Goal: Communication & Community: Answer question/provide support

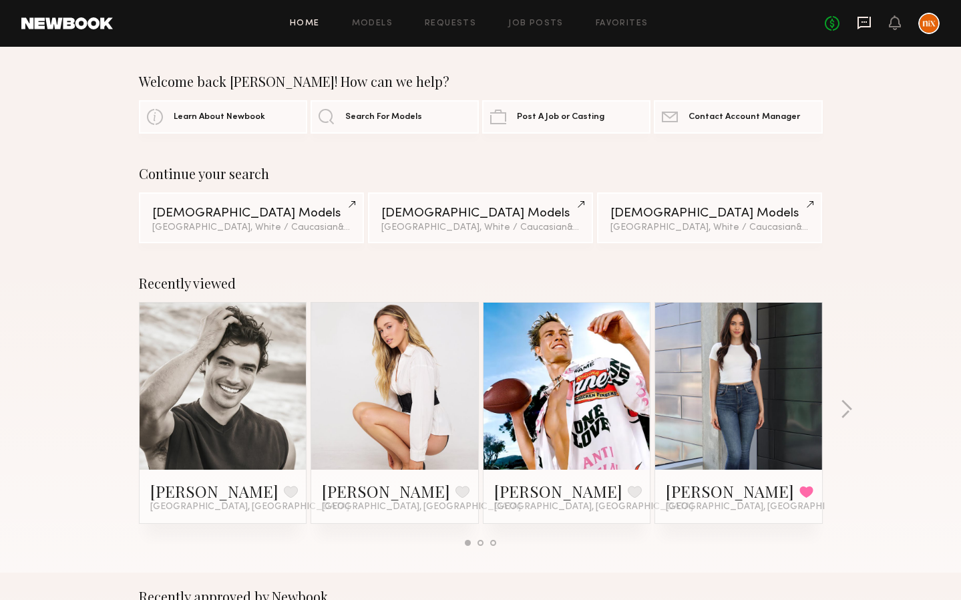
click at [869, 26] on icon at bounding box center [863, 23] width 13 height 13
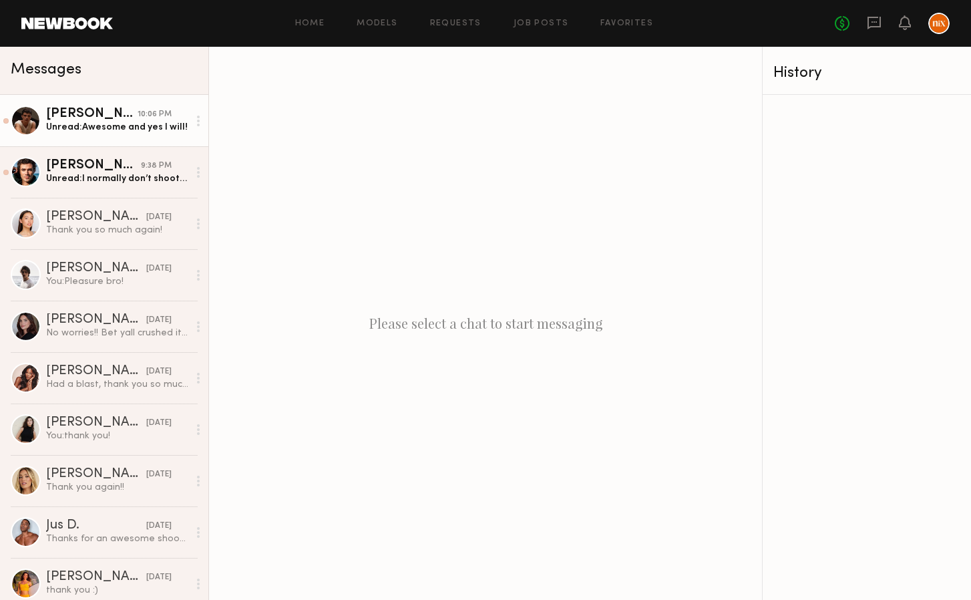
click at [84, 123] on div "Unread: Awesome and yes I will!" at bounding box center [117, 127] width 142 height 13
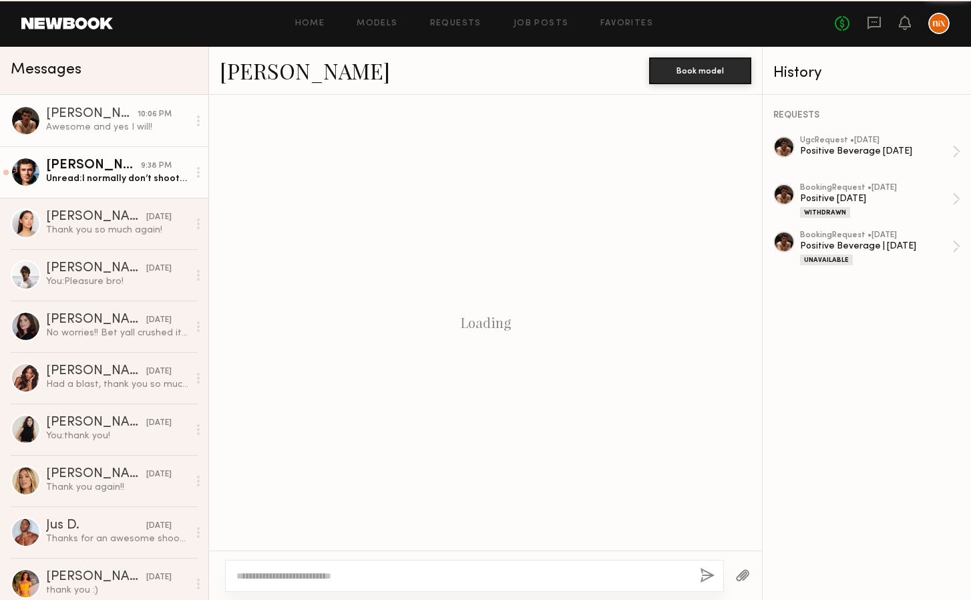
scroll to position [1180, 0]
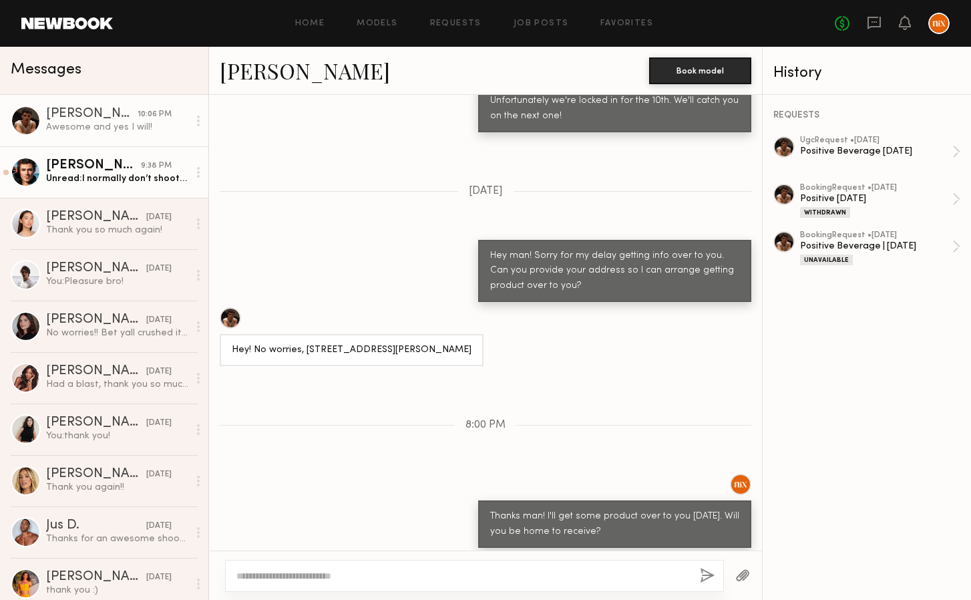
click at [125, 174] on div "Unread: I normally don’t shoot for less than 500" at bounding box center [117, 178] width 142 height 13
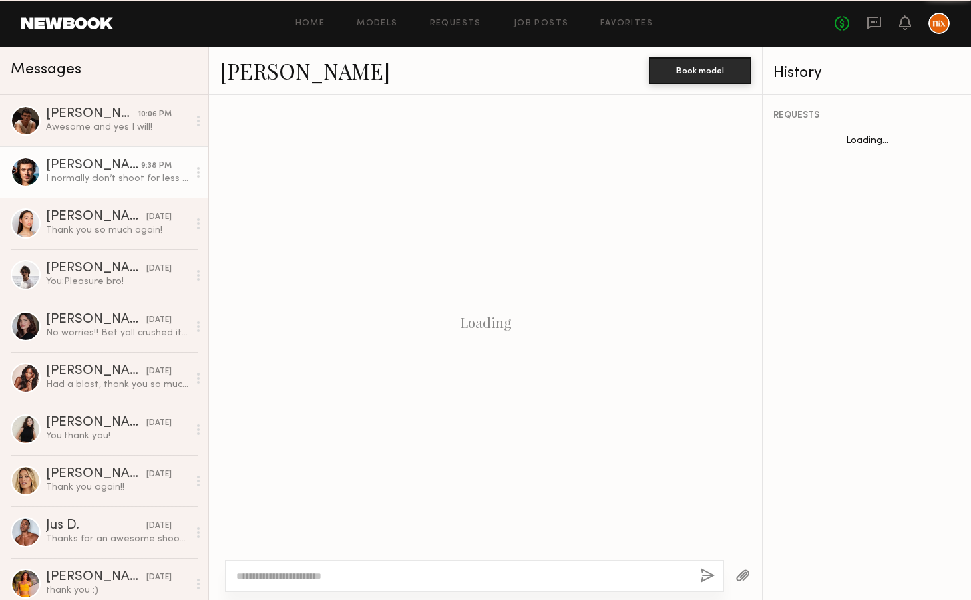
scroll to position [495, 0]
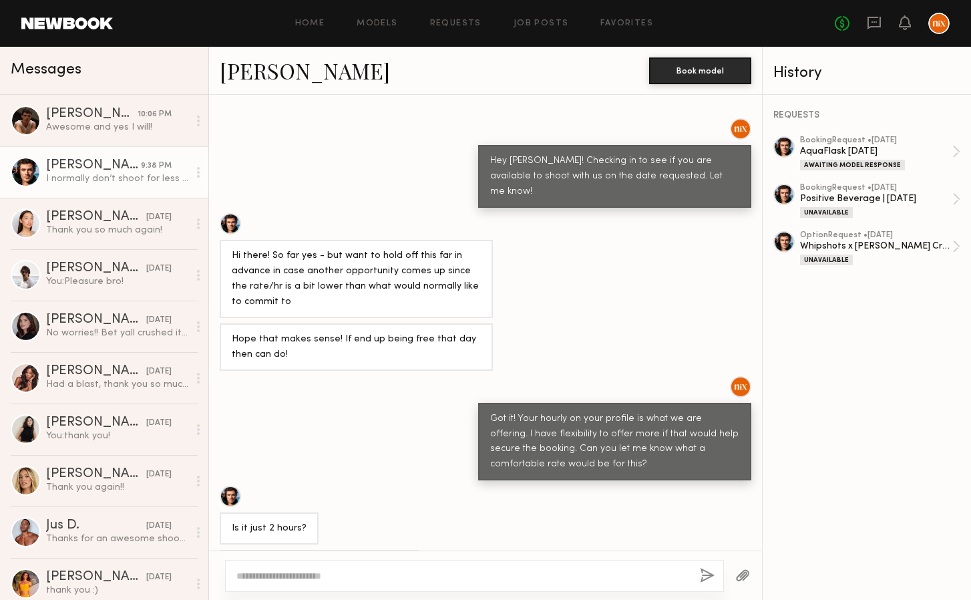
click at [440, 570] on textarea at bounding box center [462, 575] width 453 height 13
type textarea "**********"
click at [706, 580] on button "button" at bounding box center [707, 576] width 15 height 17
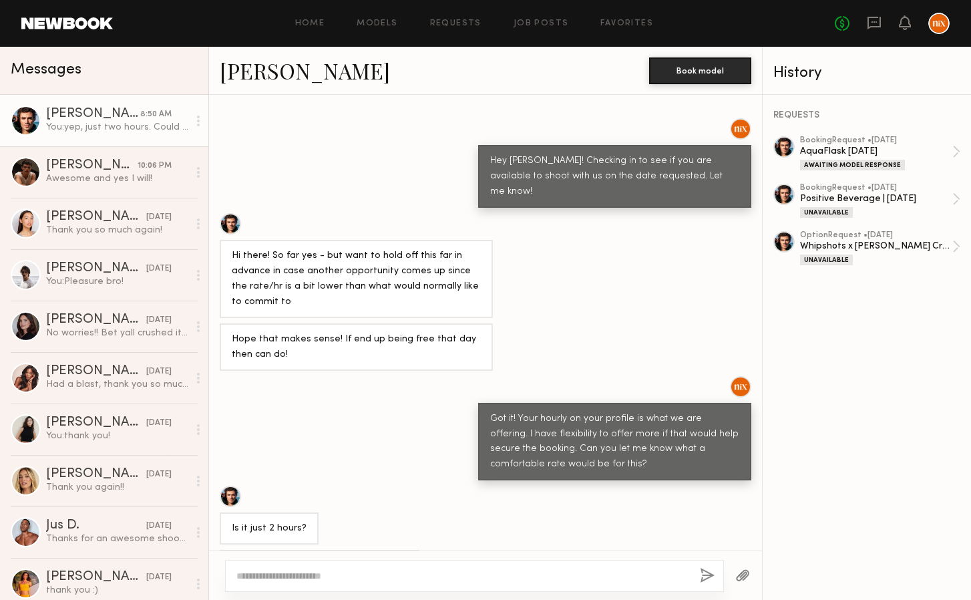
scroll to position [736, 0]
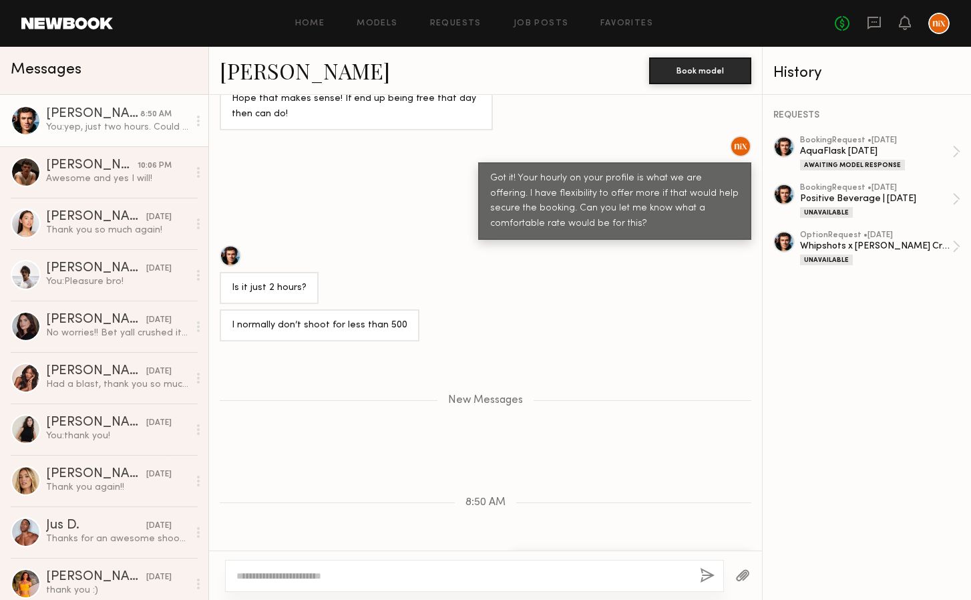
drag, startPoint x: 441, startPoint y: 353, endPoint x: 519, endPoint y: 352, distance: 78.8
click at [519, 395] on div "New Messages" at bounding box center [485, 400] width 553 height 11
drag, startPoint x: 519, startPoint y: 352, endPoint x: 460, endPoint y: 357, distance: 59.6
click at [460, 395] on div "New Messages" at bounding box center [485, 400] width 553 height 11
click at [451, 364] on div "New Messages" at bounding box center [485, 398] width 553 height 102
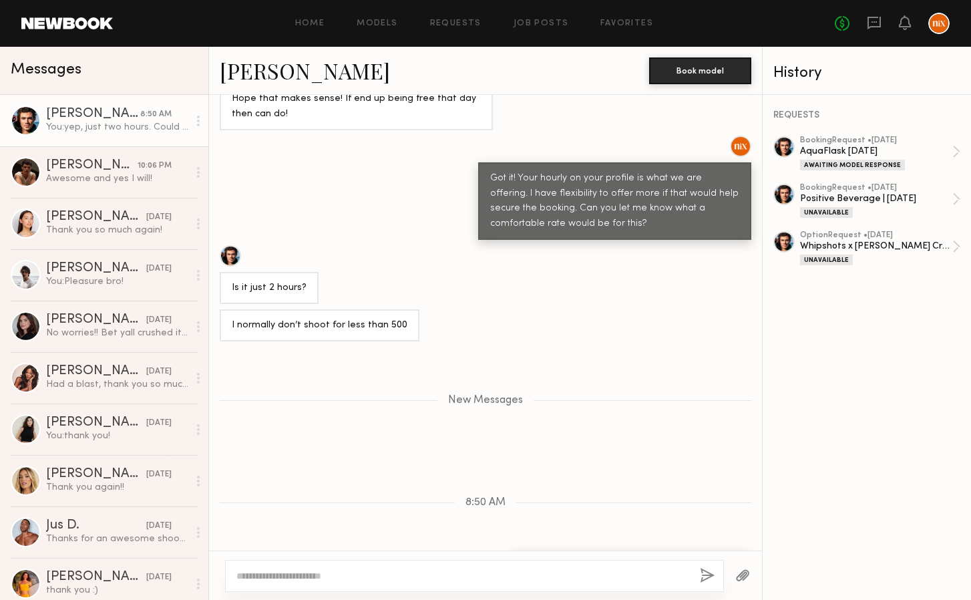
click at [344, 546] on div "Keep direct messages professional and related only to paid job opportunities. M…" at bounding box center [485, 322] width 553 height 455
click at [723, 560] on div "yep, just two hours. Could you meet me at $400?" at bounding box center [631, 567] width 216 height 15
click at [693, 497] on div "8:50 AM" at bounding box center [485, 502] width 553 height 11
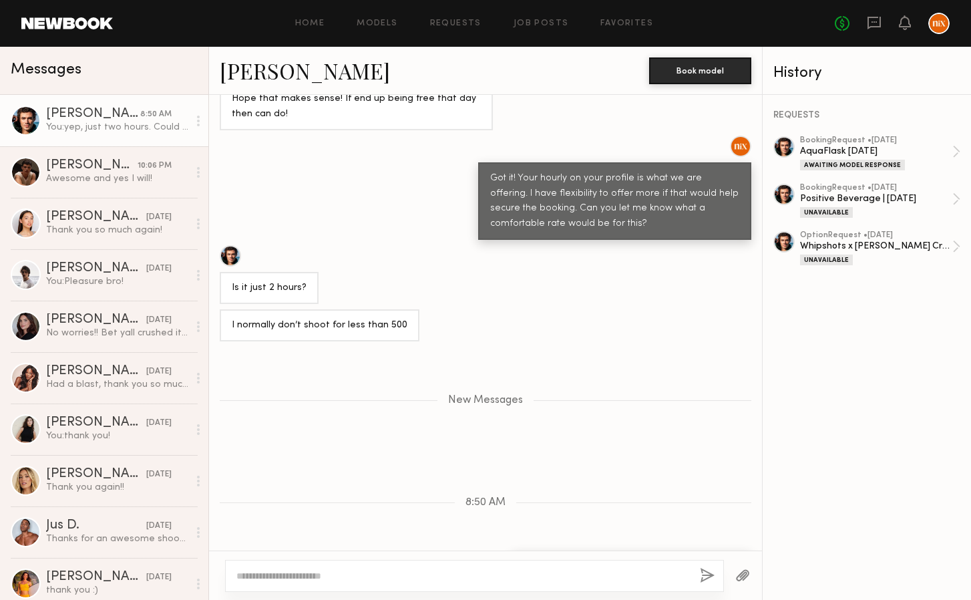
click at [399, 398] on div "New Messages" at bounding box center [485, 398] width 553 height 102
click at [93, 164] on div "[PERSON_NAME]" at bounding box center [91, 165] width 91 height 13
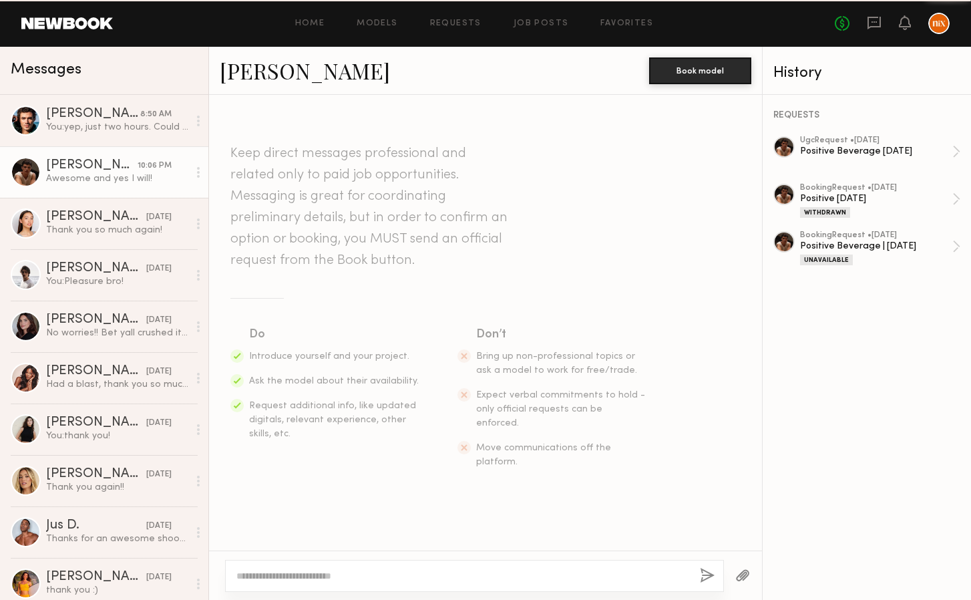
scroll to position [1180, 0]
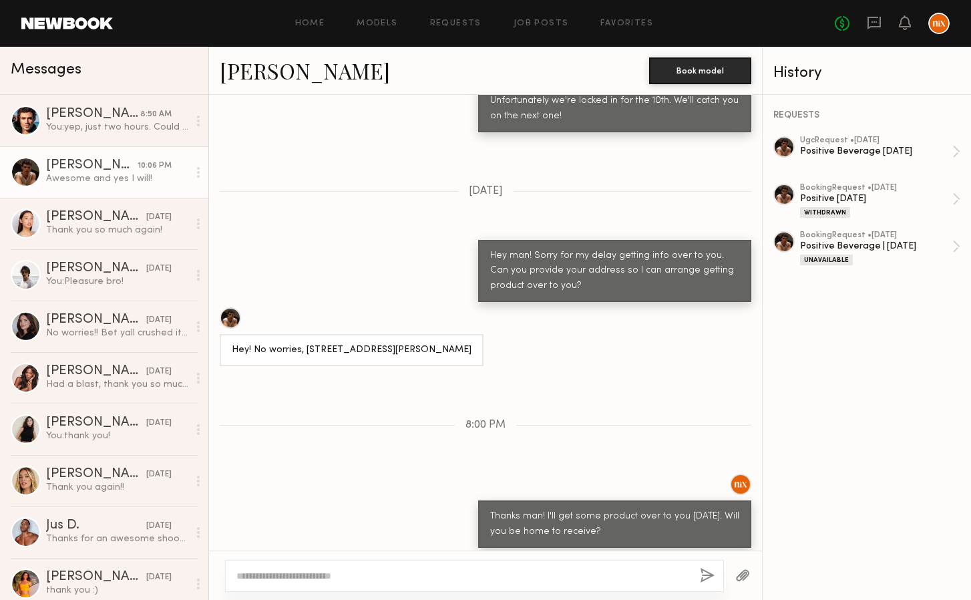
click at [353, 574] on textarea at bounding box center [462, 575] width 453 height 13
type textarea "**********"
click at [710, 575] on button "button" at bounding box center [707, 576] width 15 height 17
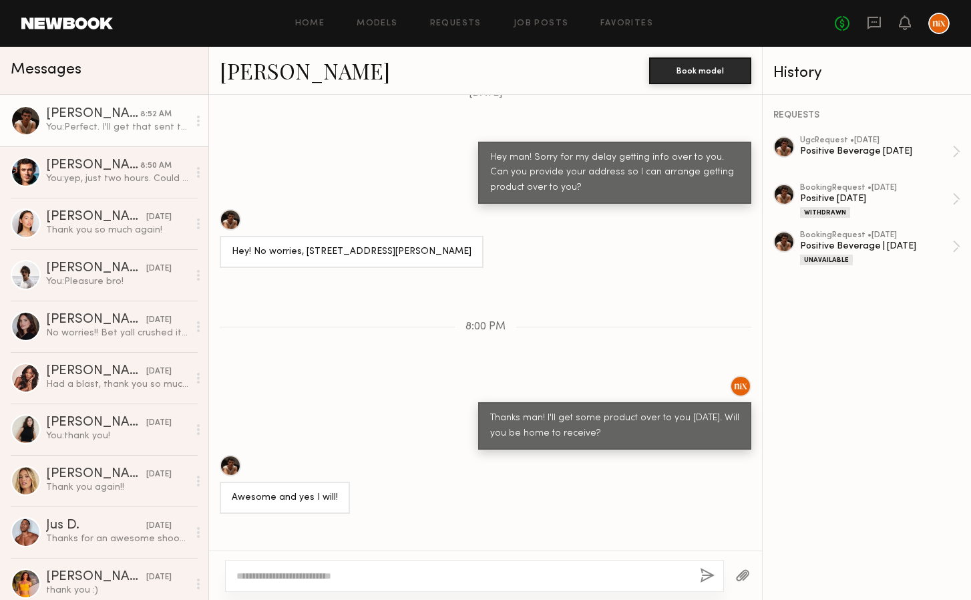
scroll to position [1447, 0]
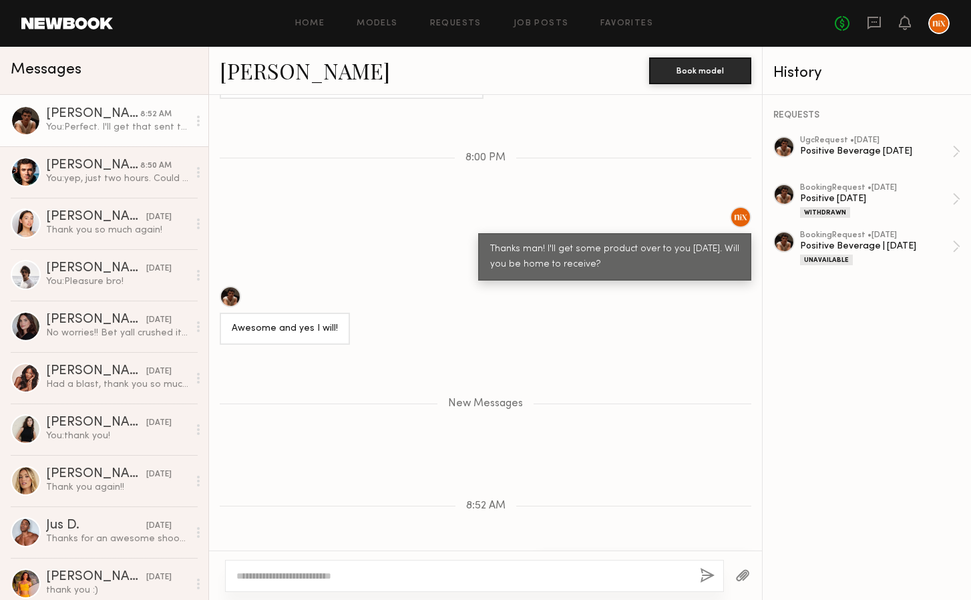
click at [395, 350] on div "New Messages" at bounding box center [485, 401] width 553 height 102
click at [431, 399] on div "New Messages" at bounding box center [485, 401] width 553 height 102
click at [433, 286] on div "Awesome and yes I will!" at bounding box center [485, 315] width 553 height 59
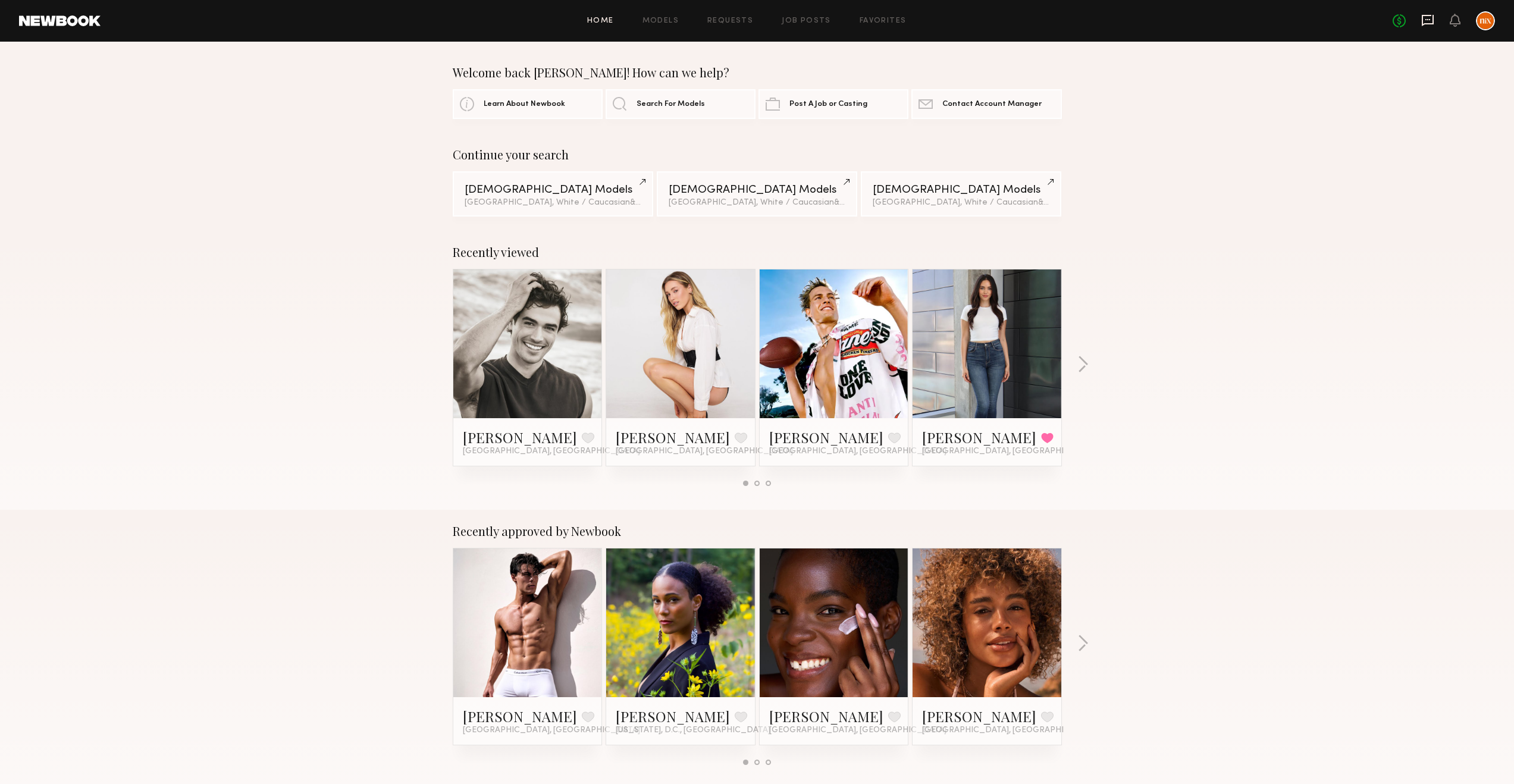
click at [1433, 21] on icon at bounding box center [1428, 20] width 12 height 12
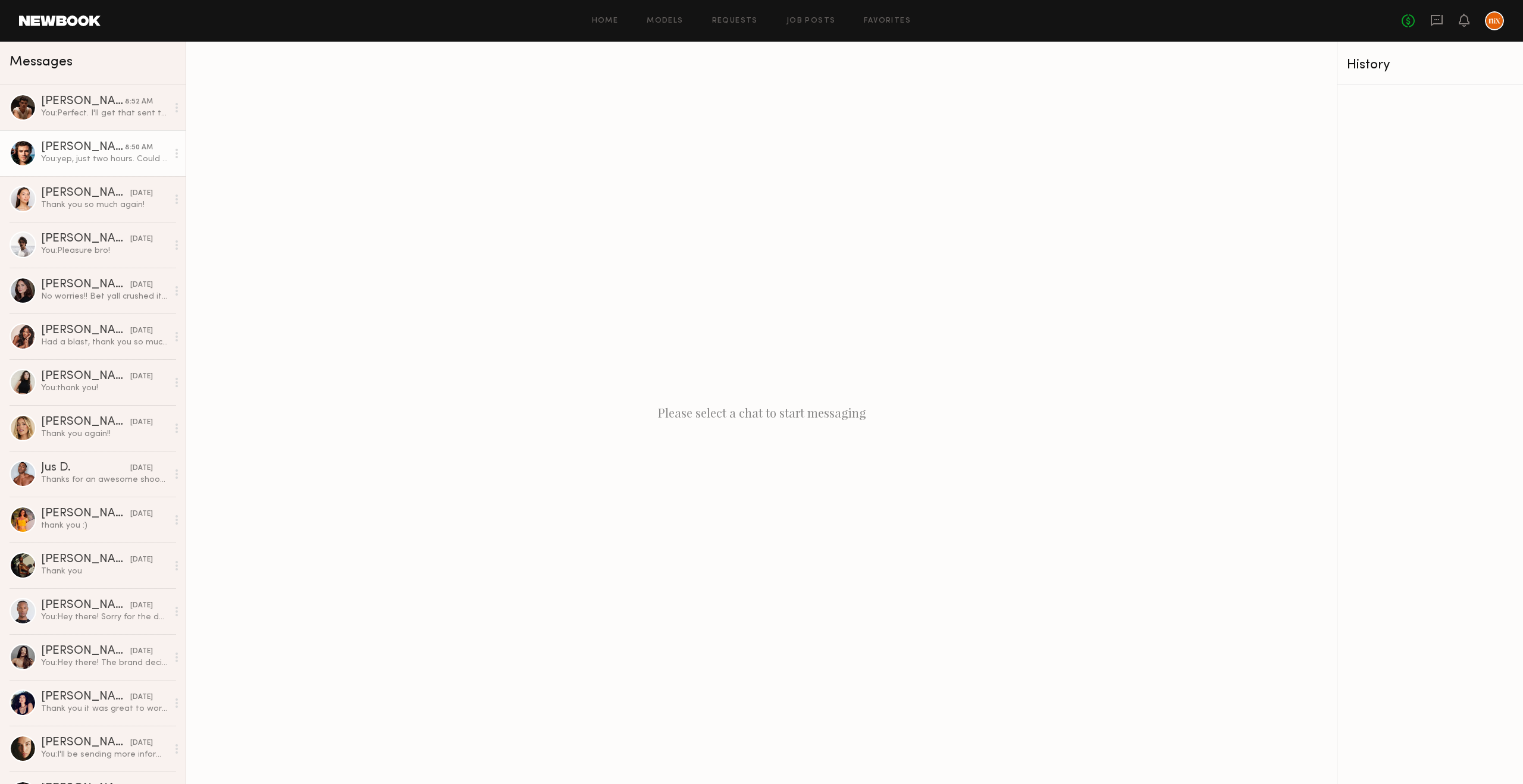
click at [87, 152] on div "[PERSON_NAME]" at bounding box center [83, 147] width 84 height 12
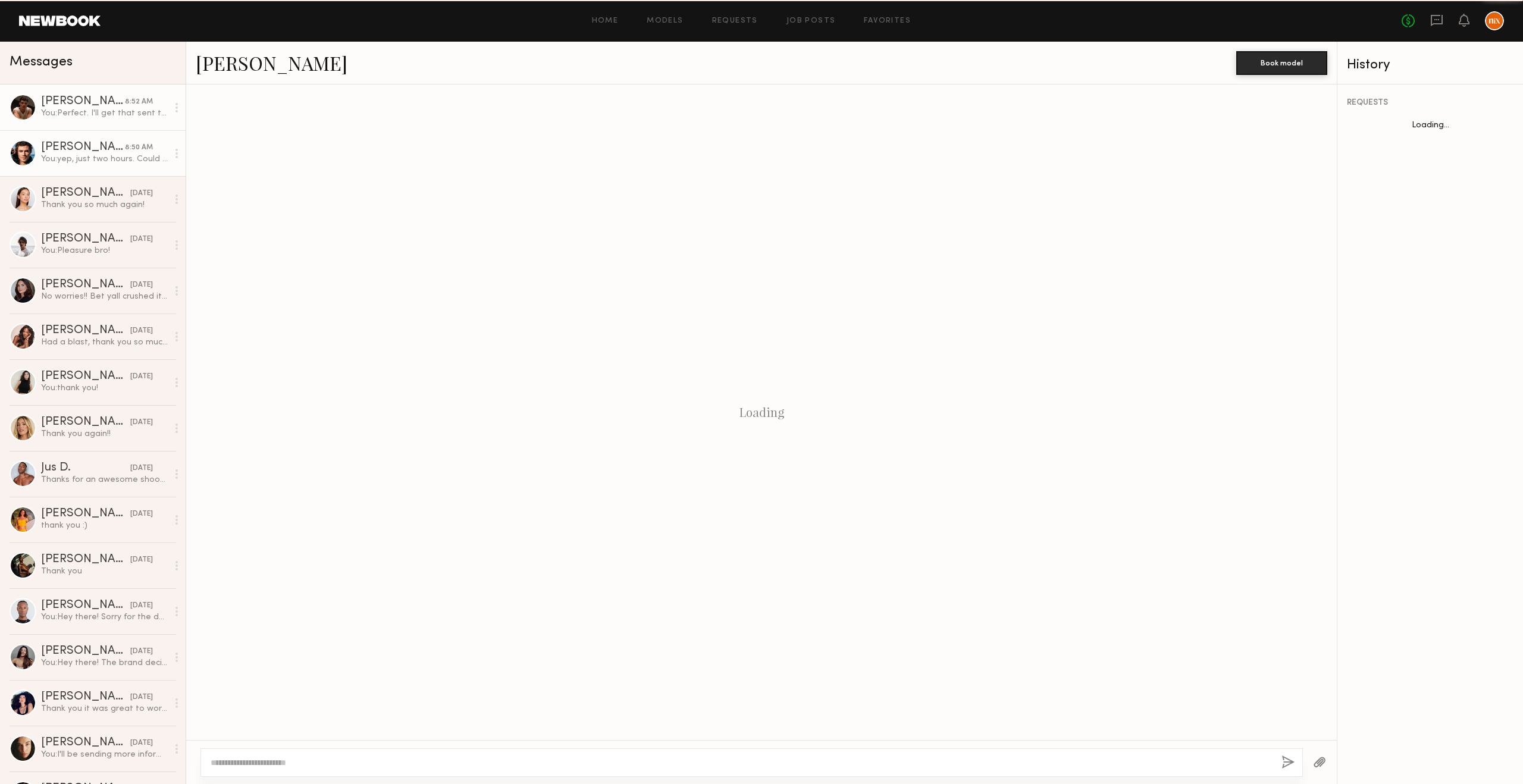
click at [99, 122] on link "Sterling R. 8:52 AM You: Perfect. I'll get that sent to you this morning." at bounding box center [93, 107] width 185 height 45
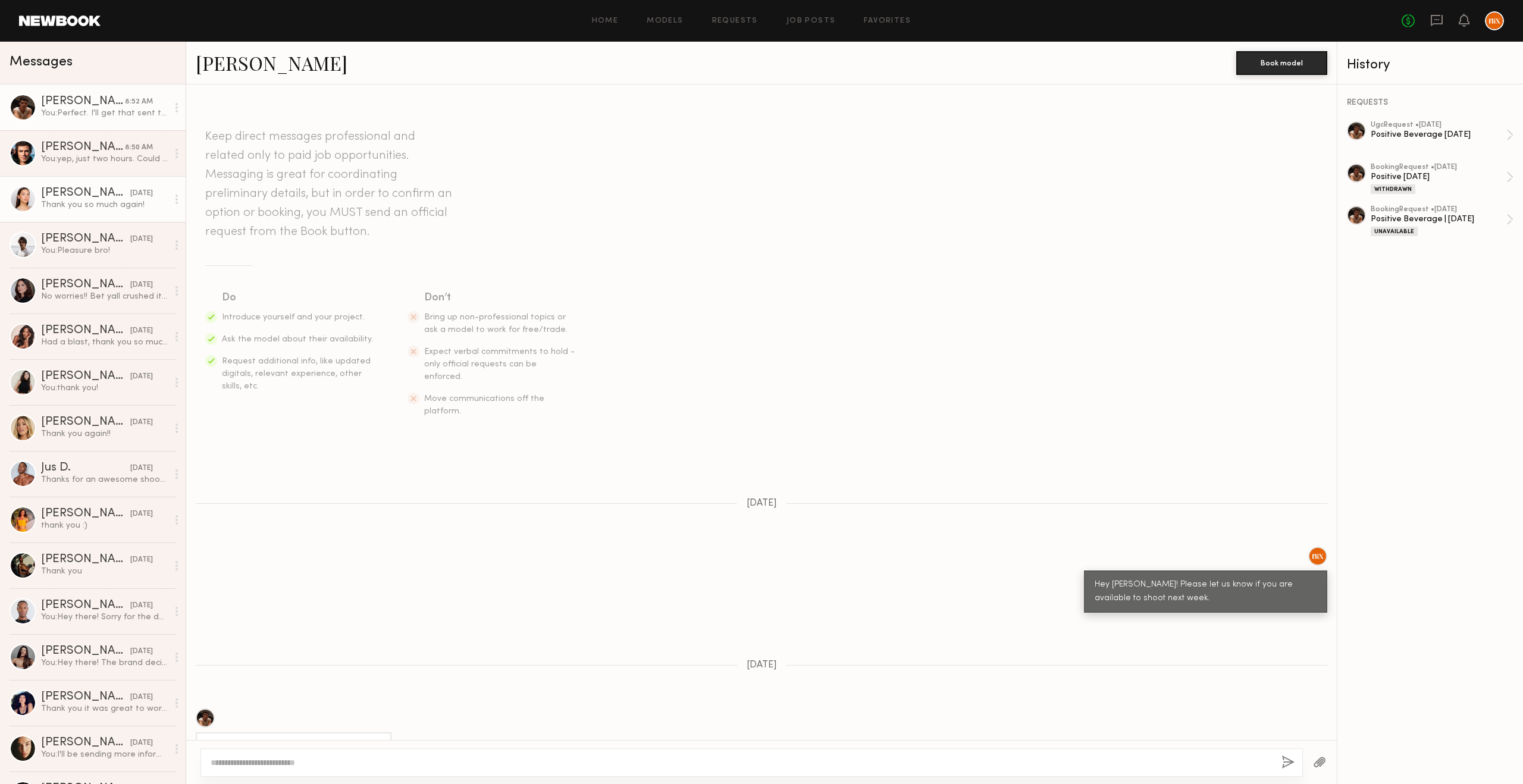
scroll to position [949, 0]
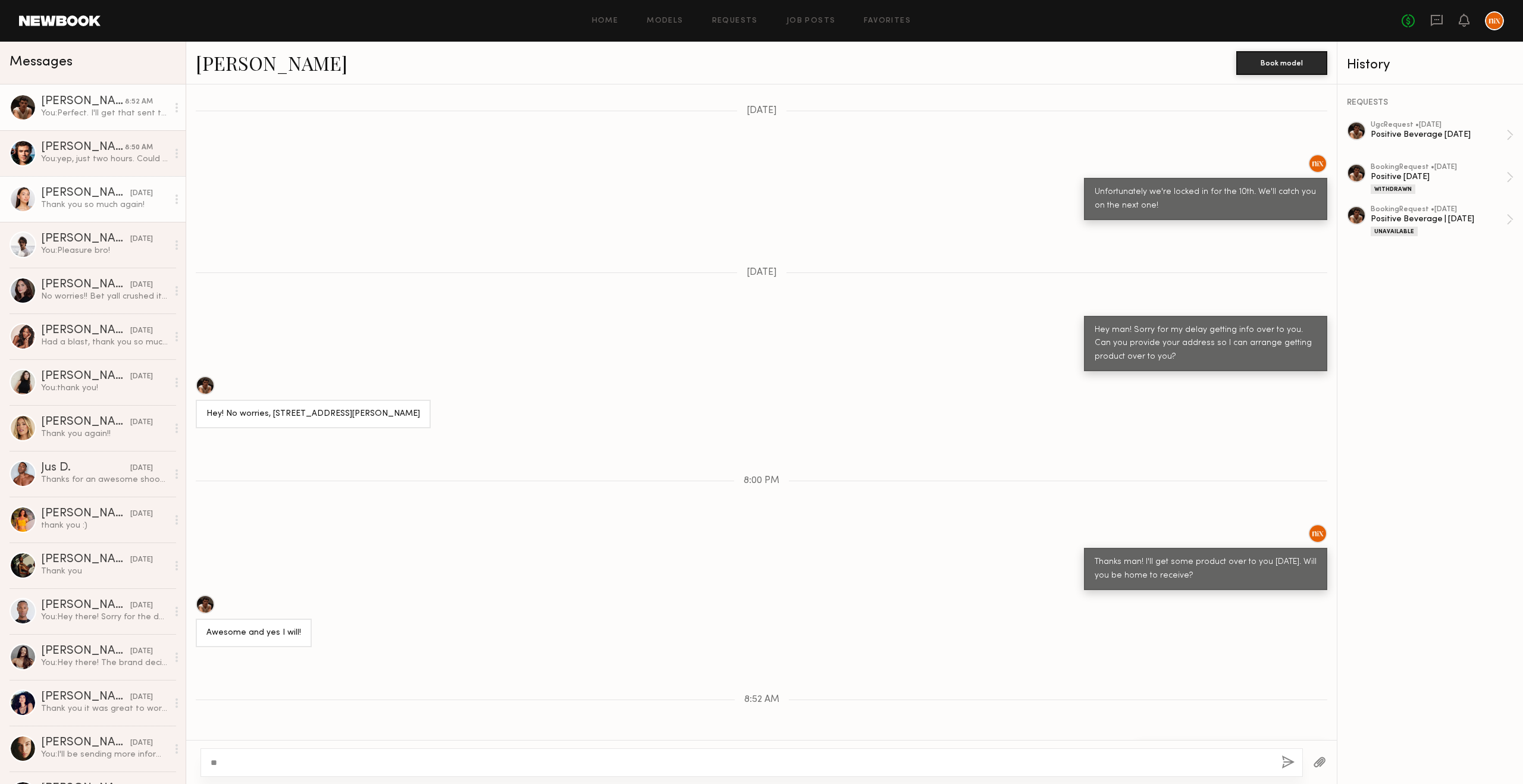
type textarea "*"
type textarea "**********"
click at [1281, 755] on div "**********" at bounding box center [751, 763] width 1102 height 29
click at [1282, 755] on button "button" at bounding box center [1288, 763] width 13 height 15
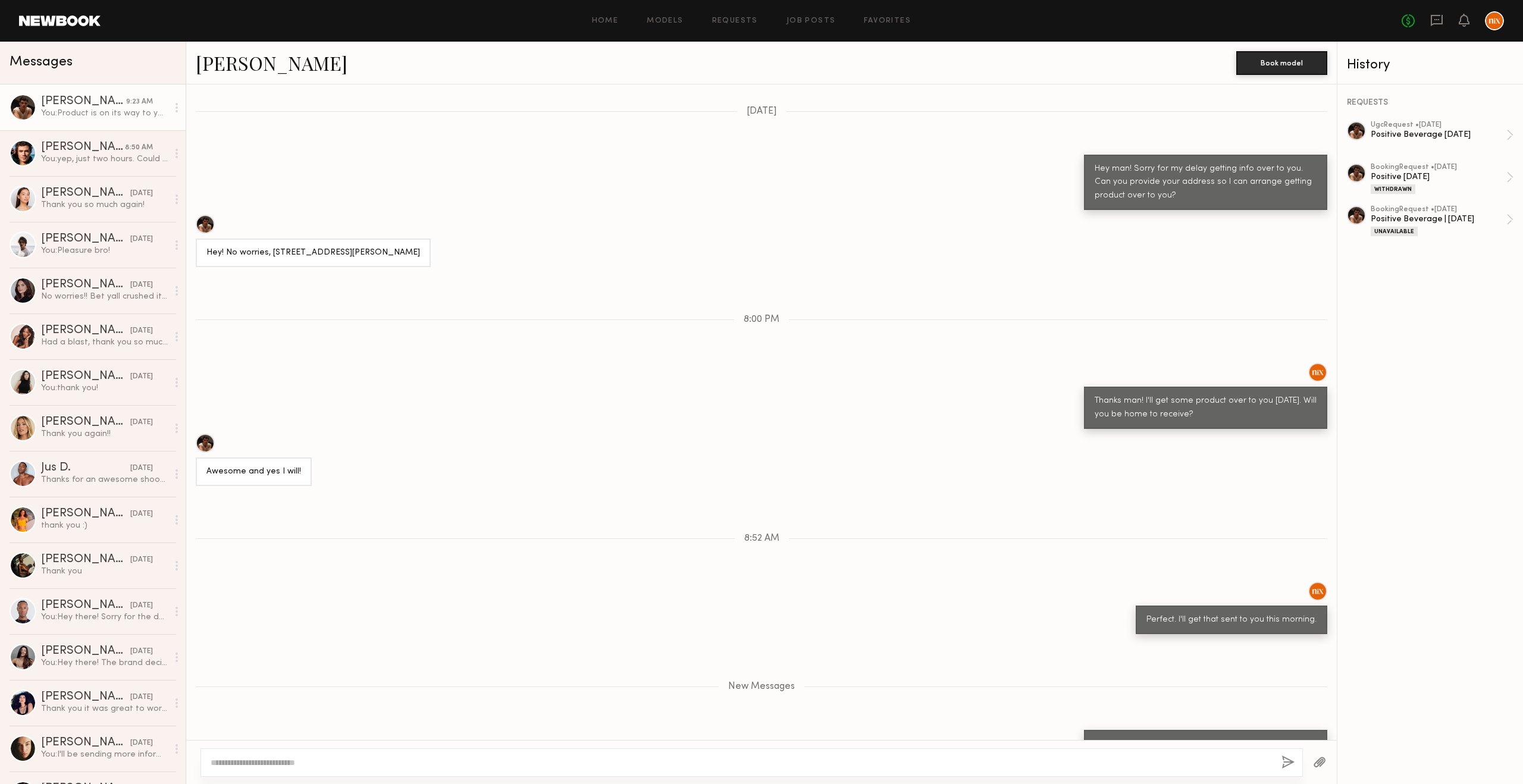
click at [356, 363] on div "Thanks man! I'll get some product over to you [DATE]. Will you be home to recei…" at bounding box center [761, 396] width 1150 height 66
click at [502, 363] on div "Thanks man! I'll get some product over to you [DATE]. Will you be home to recei…" at bounding box center [761, 396] width 1150 height 66
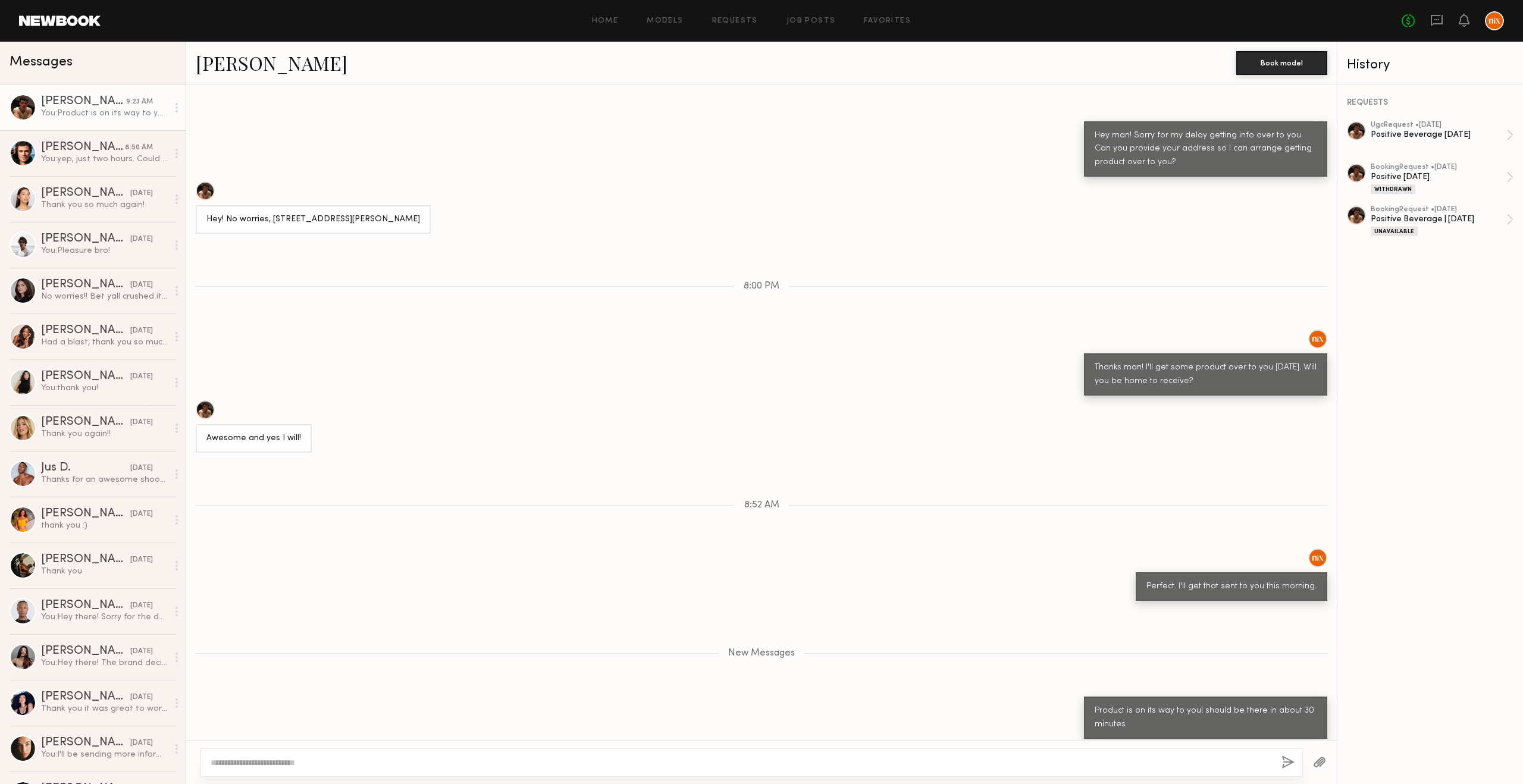
click at [440, 768] on textarea at bounding box center [741, 762] width 1061 height 12
type textarea "**********"
click at [1281, 755] on button "button" at bounding box center [1288, 763] width 13 height 15
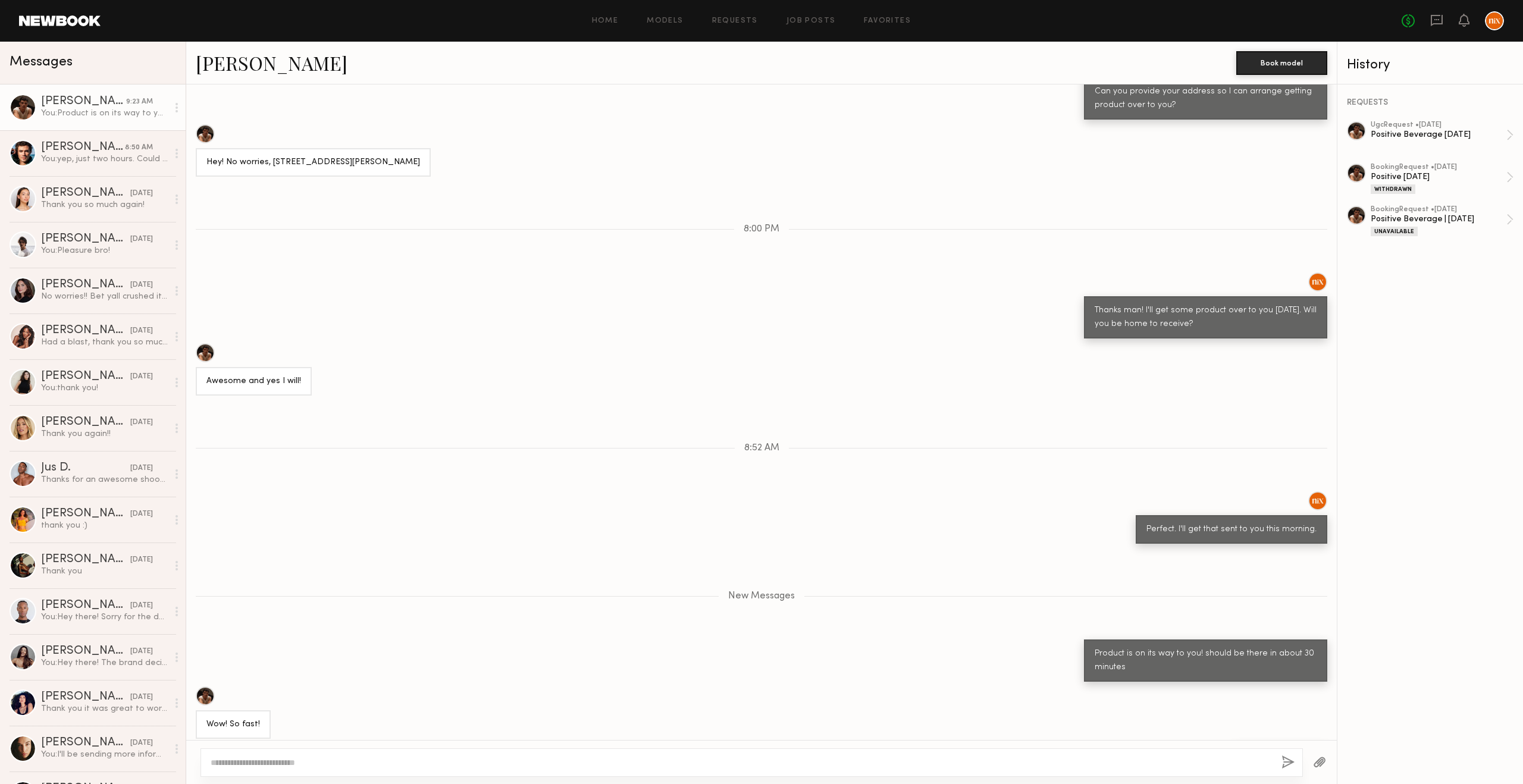
click at [787, 755] on div at bounding box center [751, 763] width 1102 height 29
click at [783, 756] on textarea at bounding box center [741, 762] width 1061 height 12
type textarea "**********"
click at [1278, 762] on div "**********" at bounding box center [751, 763] width 1102 height 29
click at [1282, 762] on button "button" at bounding box center [1288, 763] width 13 height 15
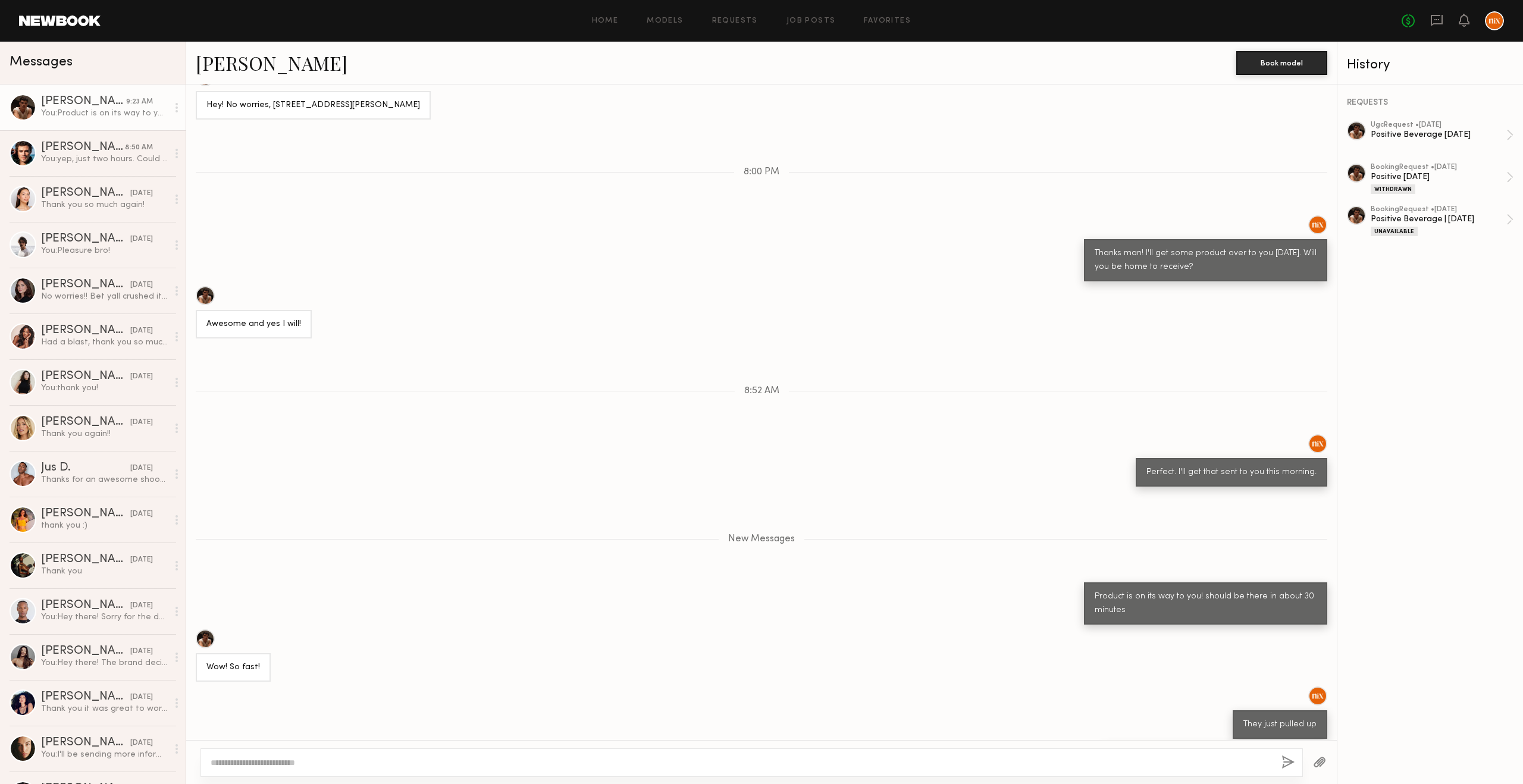
scroll to position [1348, 0]
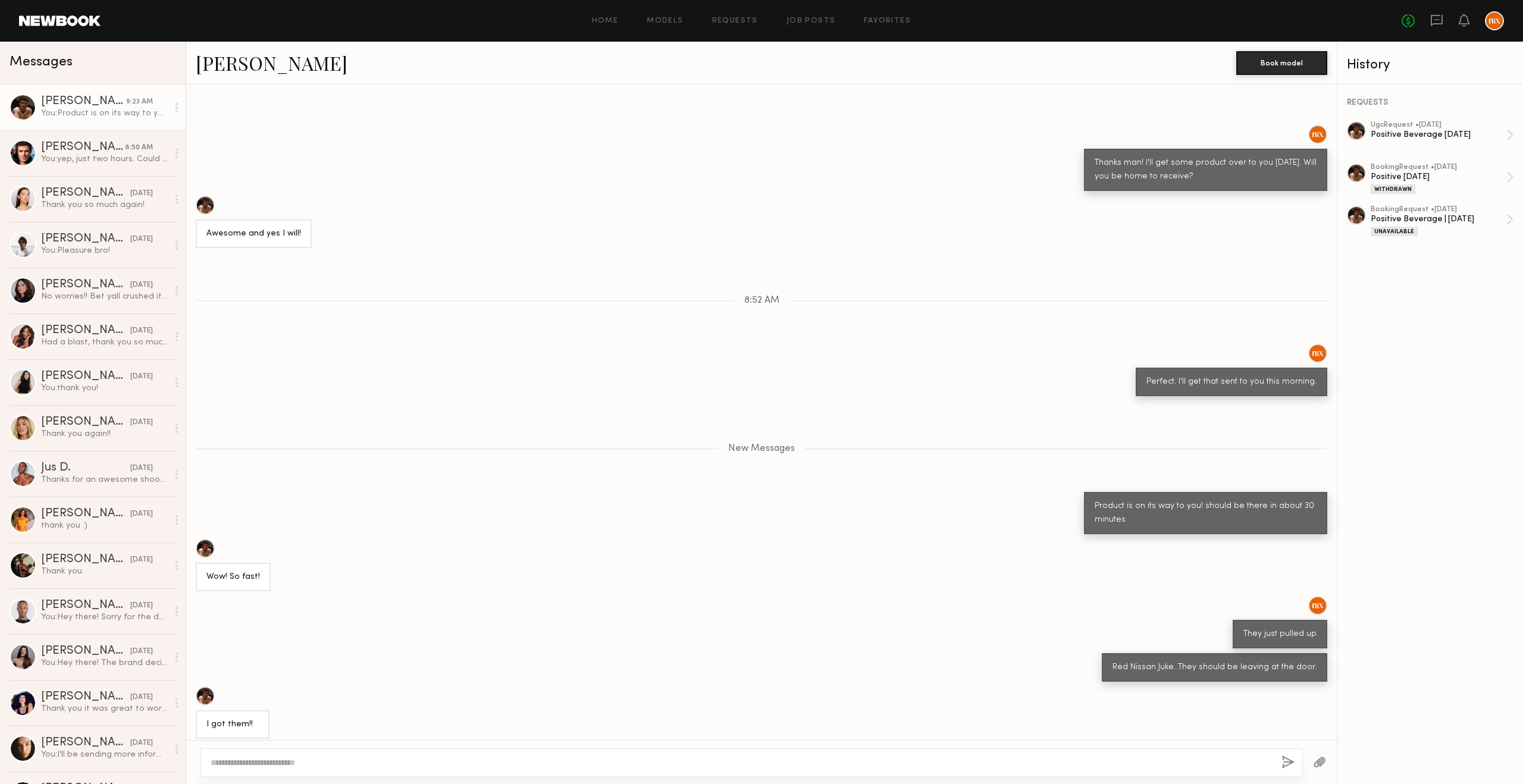
click at [579, 492] on div "Product is on its way to you! should be there in about 30 minutes" at bounding box center [761, 512] width 1150 height 42
click at [355, 758] on textarea at bounding box center [741, 762] width 1061 height 12
type textarea "**********"
click at [1276, 760] on div "**********" at bounding box center [751, 763] width 1102 height 29
click at [1285, 762] on button "button" at bounding box center [1288, 763] width 13 height 15
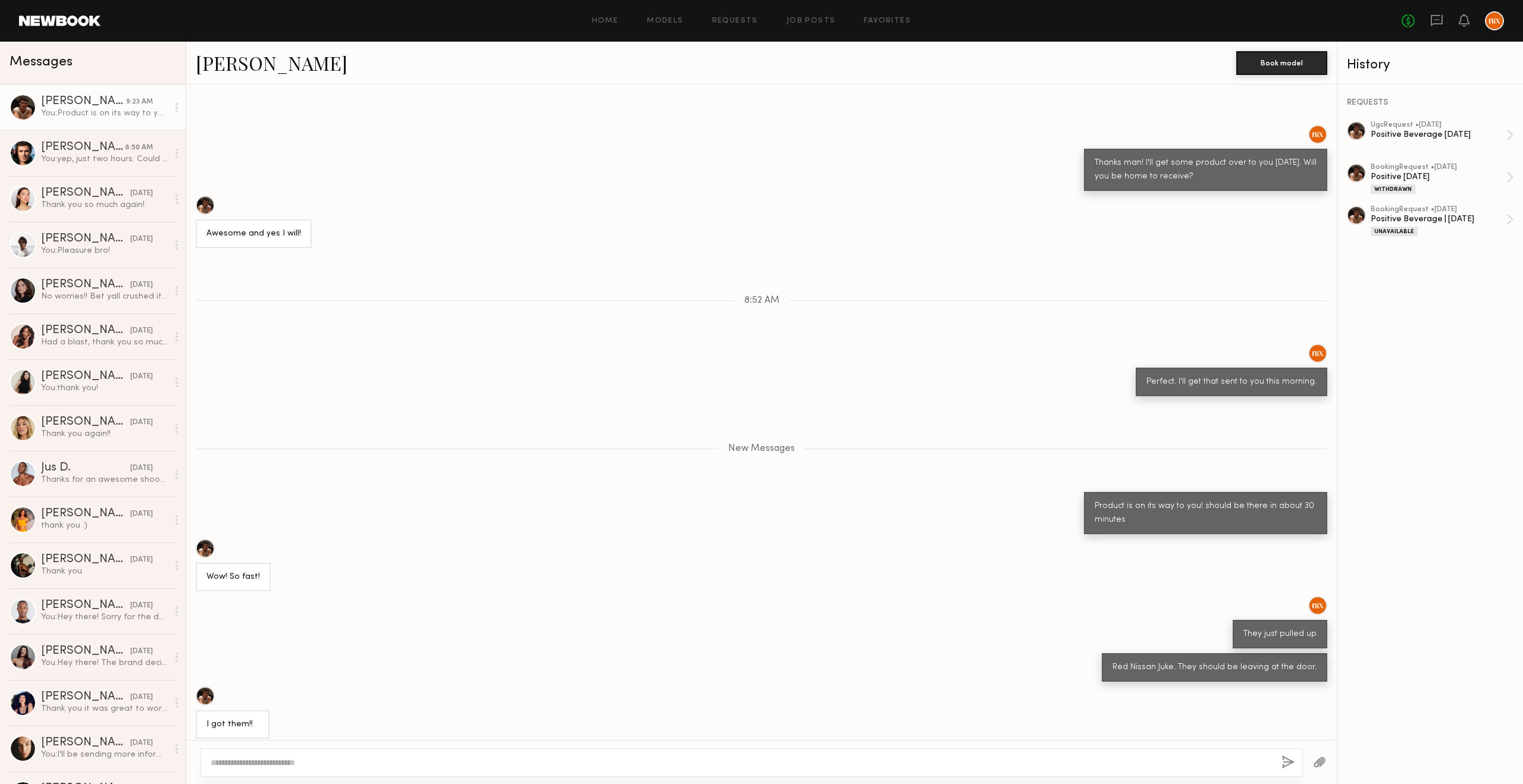
scroll to position [1395, 0]
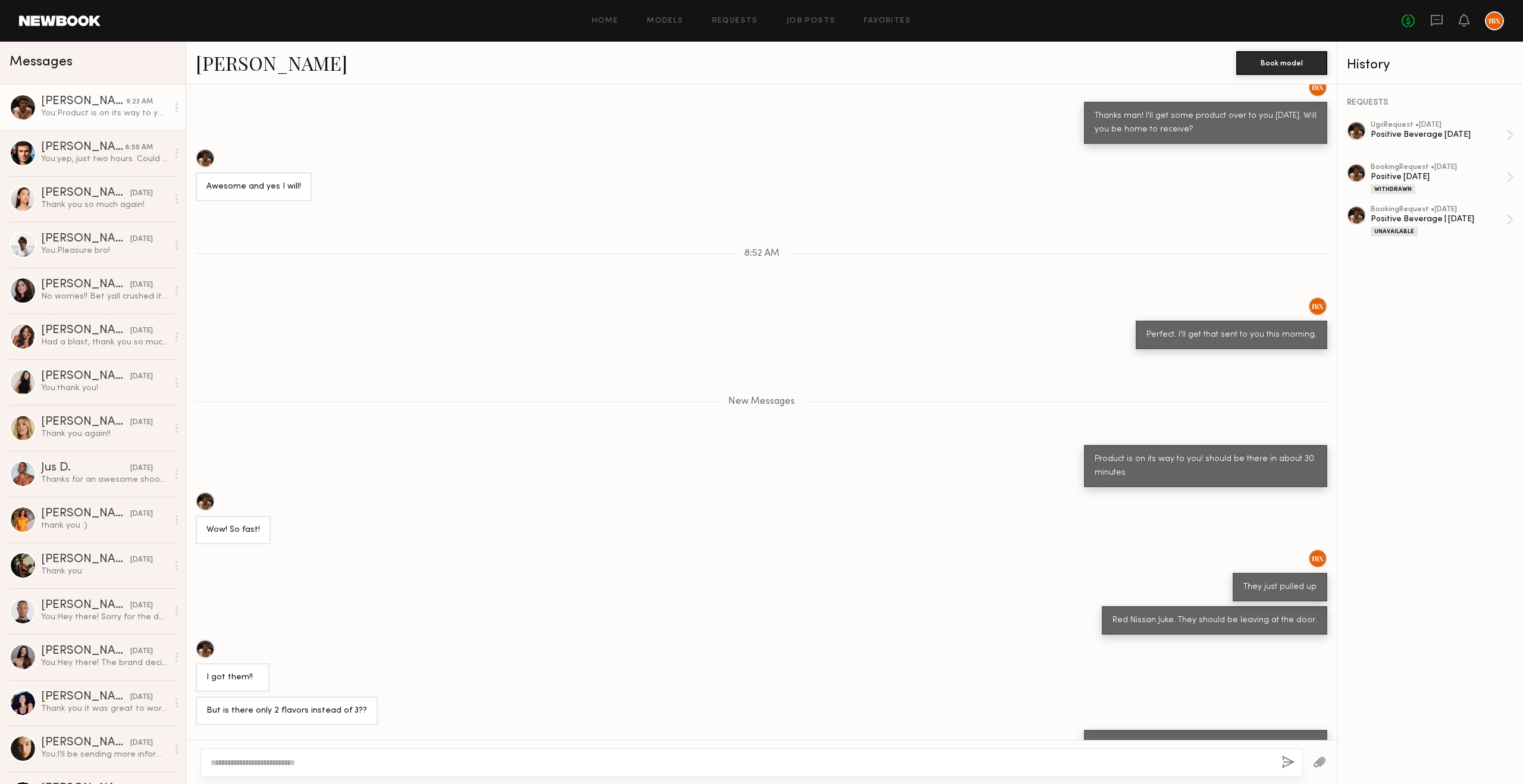
click at [469, 606] on div "Red Nissan Juke. They should be leaving at the door." at bounding box center [761, 620] width 1150 height 29
click at [494, 595] on div "Keep direct messages professional and related only to paid job opportunities. M…" at bounding box center [761, 412] width 1150 height 656
click at [624, 559] on div "They just pulled up" at bounding box center [761, 575] width 1150 height 53
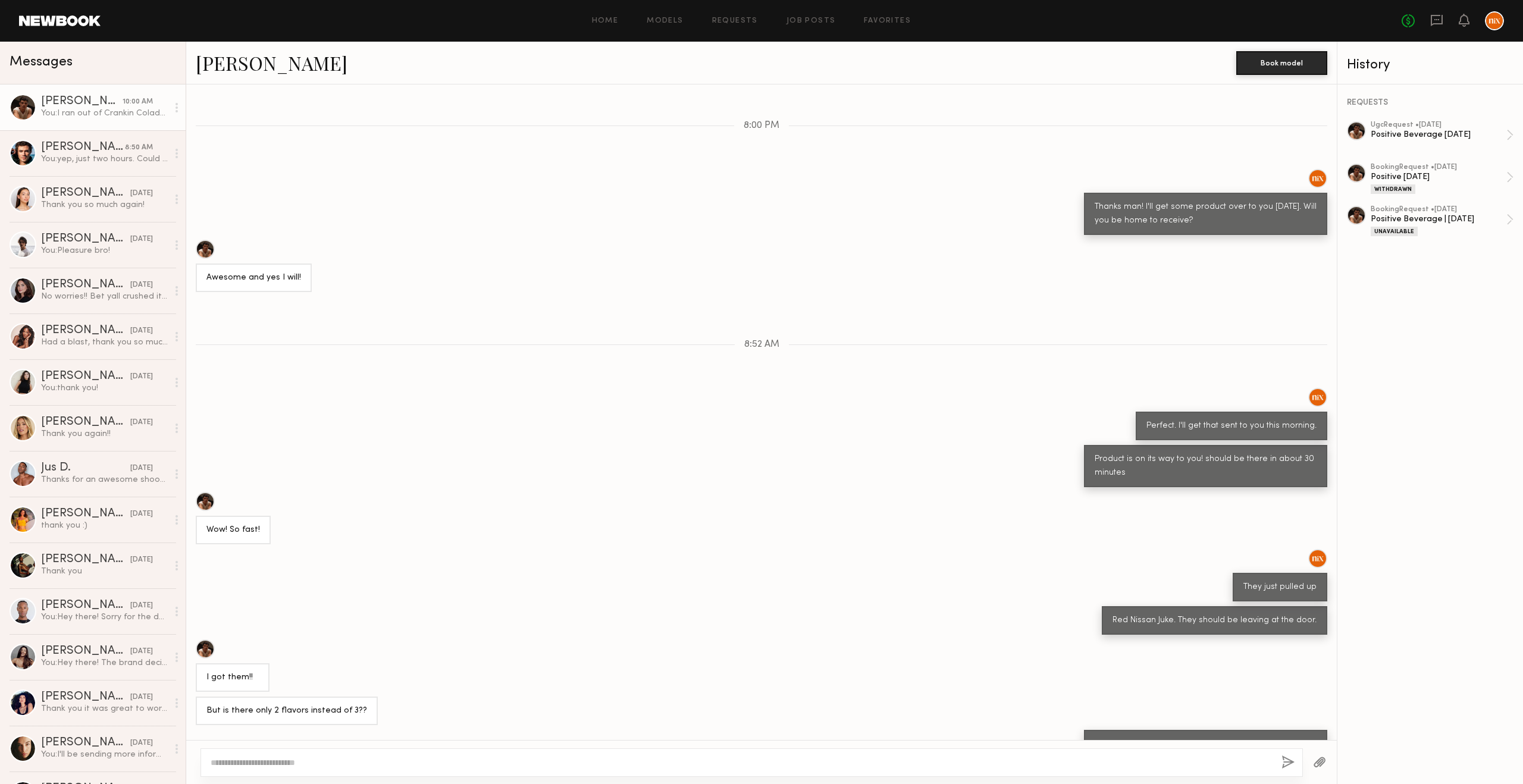
scroll to position [961, 0]
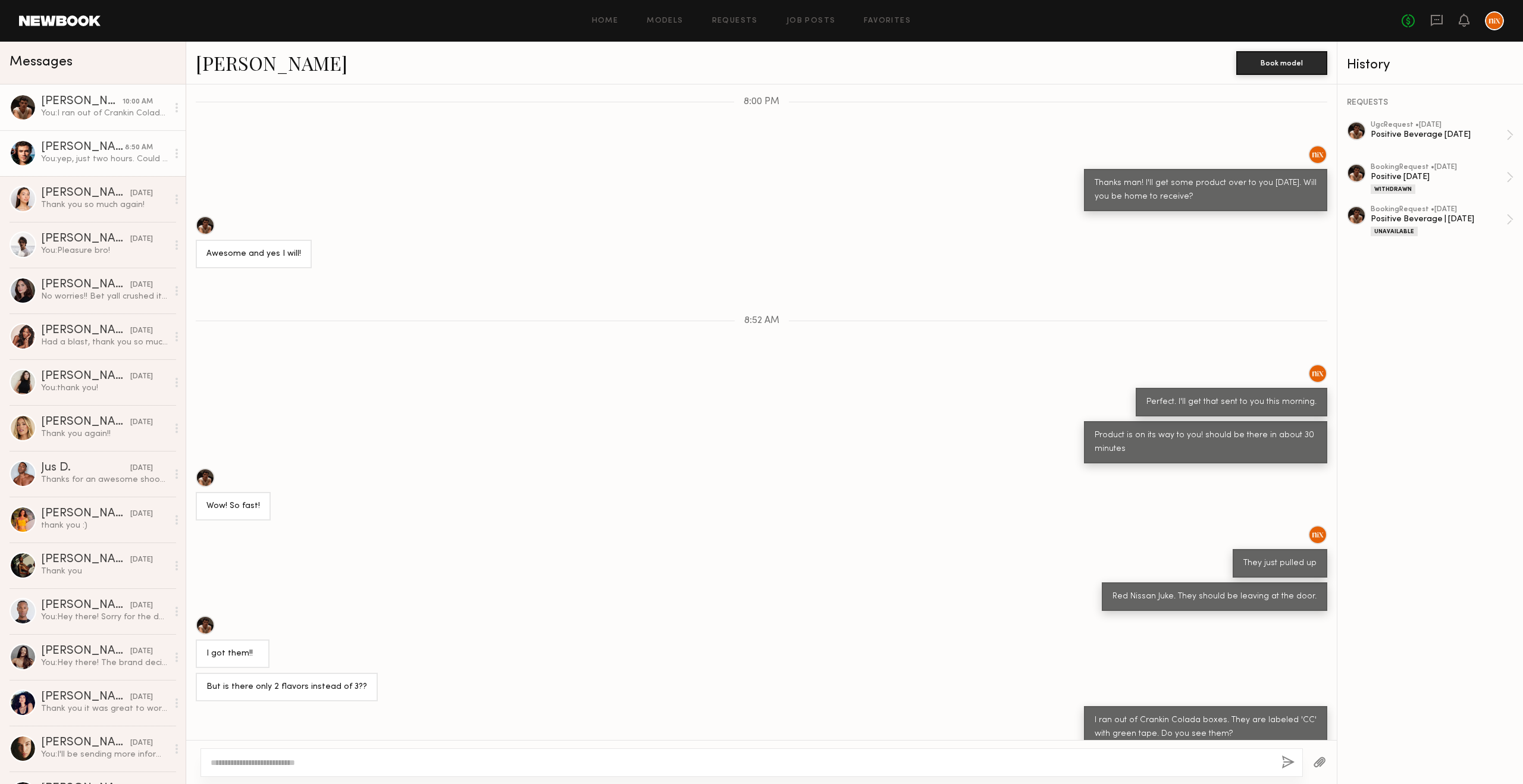
click at [66, 148] on div "[PERSON_NAME]" at bounding box center [83, 147] width 84 height 12
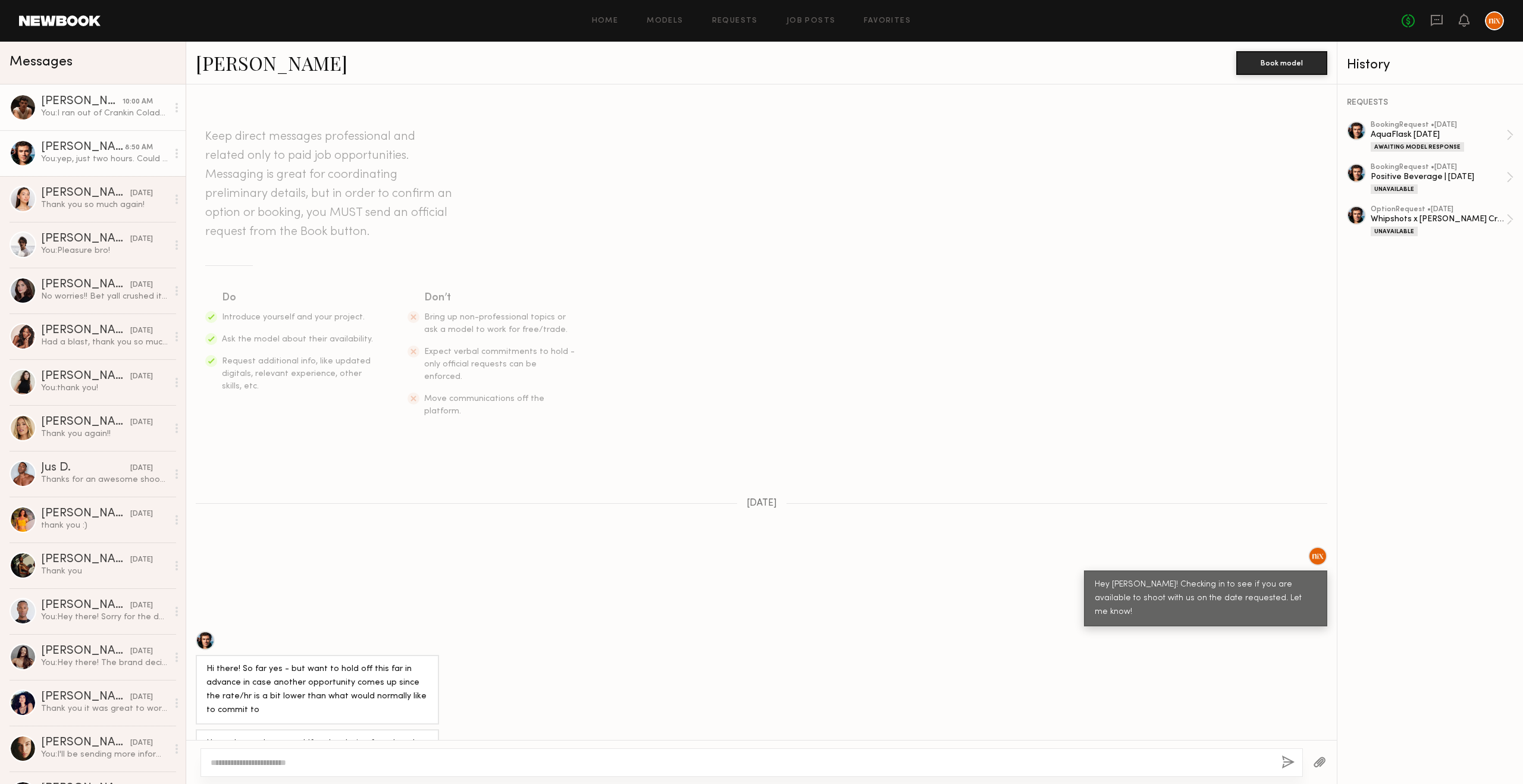
scroll to position [315, 0]
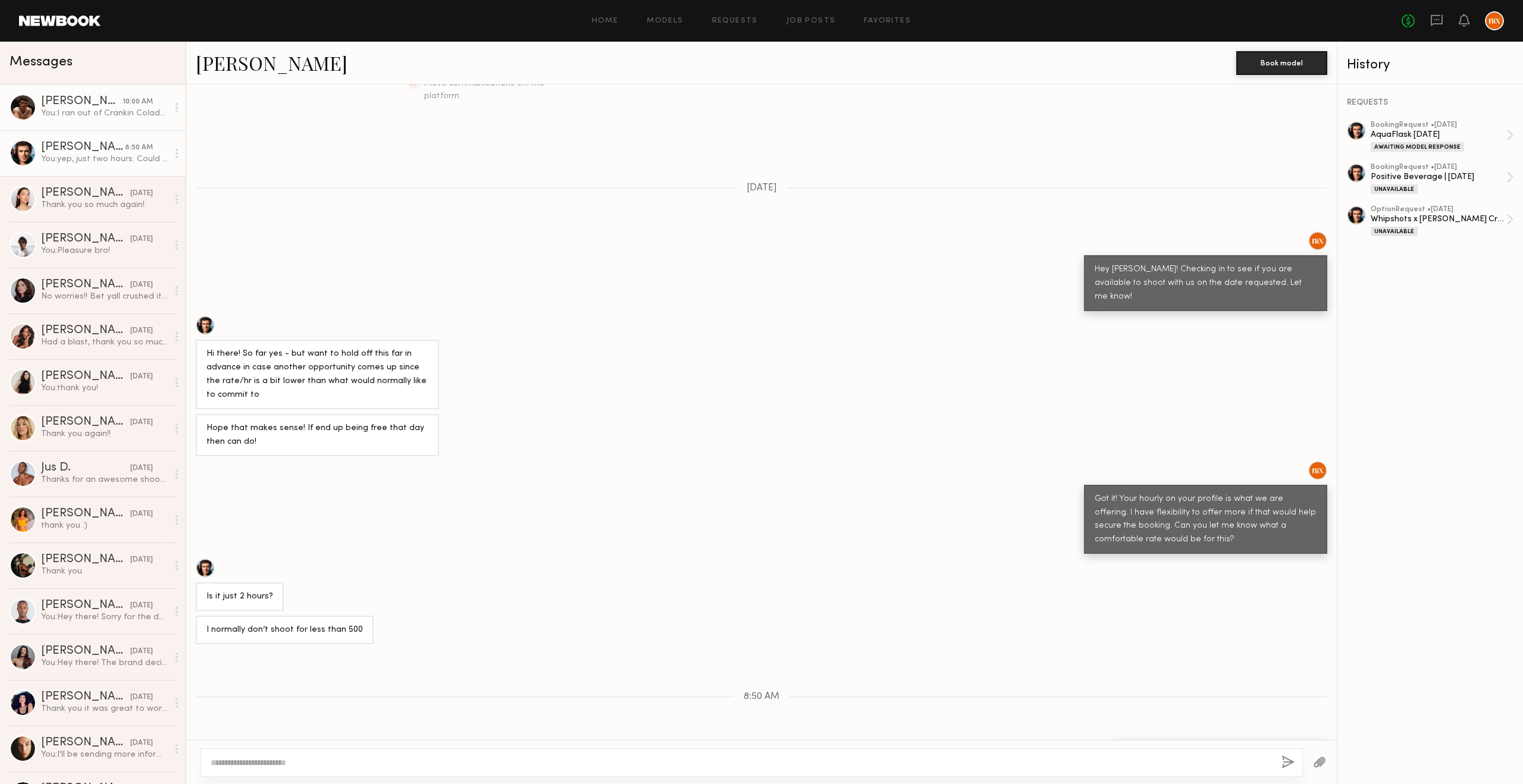
click at [76, 114] on div "You: I ran out of Crankin Colada boxes. They are labeled 'CC' with green tape. …" at bounding box center [104, 113] width 127 height 12
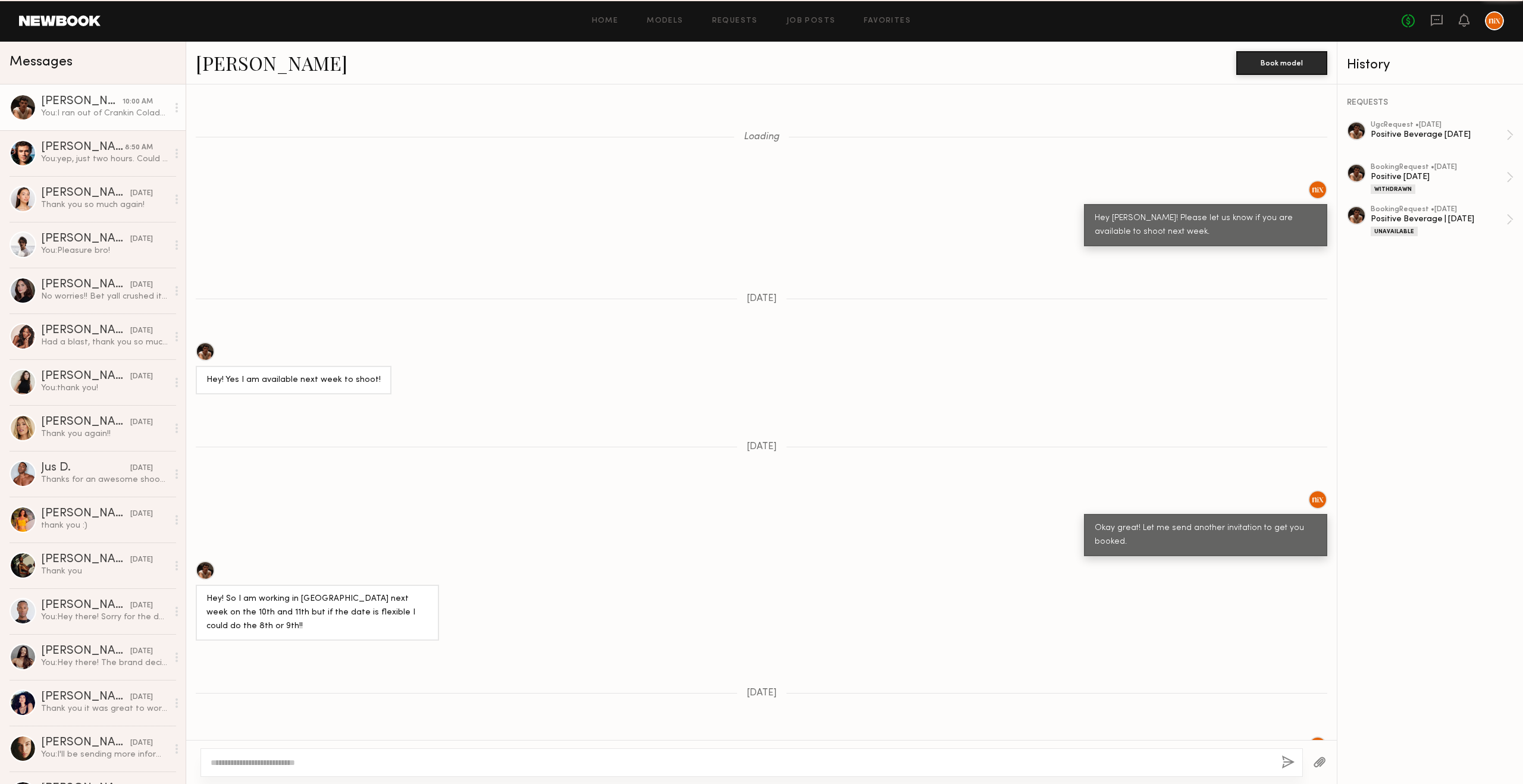
scroll to position [961, 0]
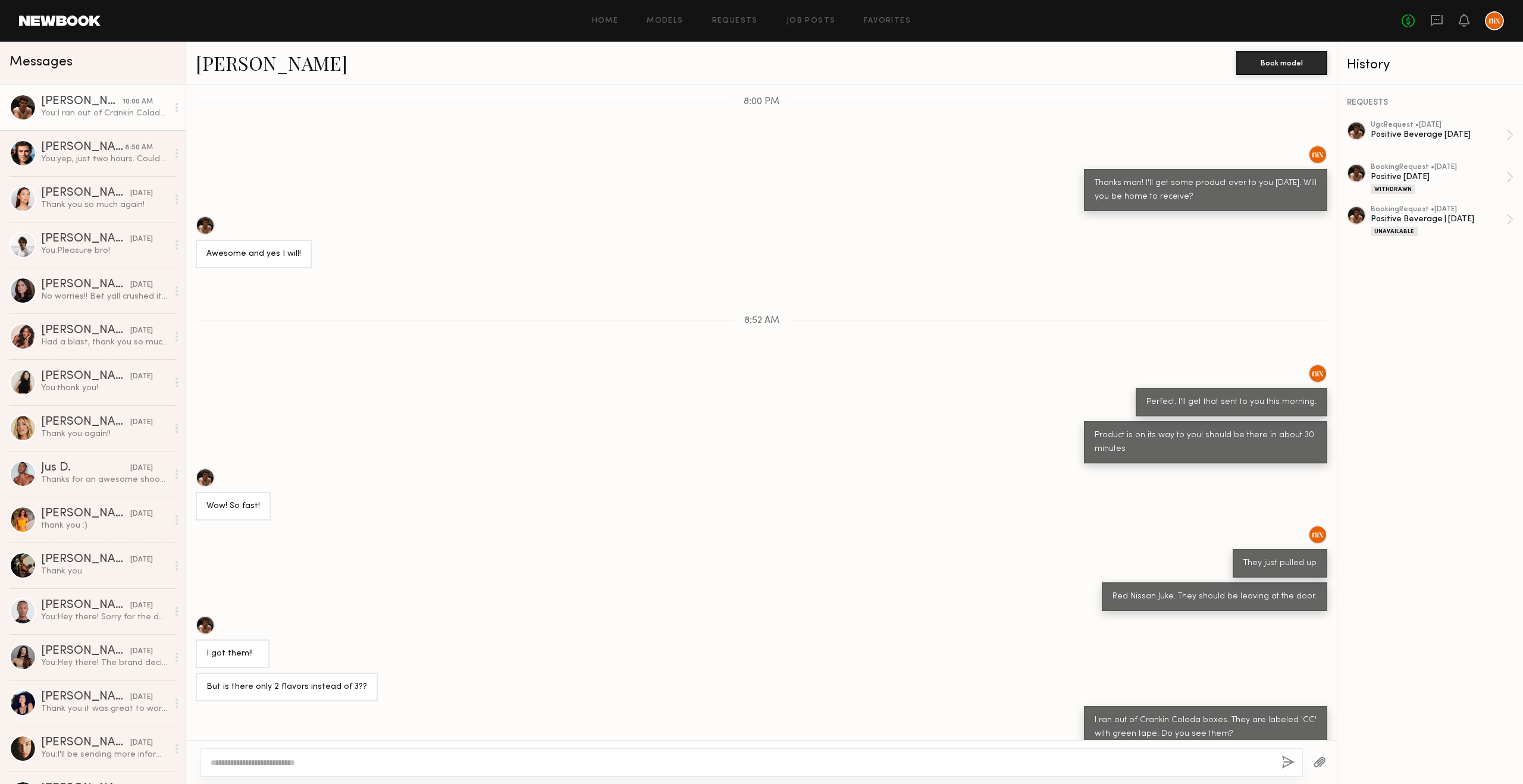
click at [542, 282] on div "Loading Hey Sterling! Please let us know if you are available to shoot next wee…" at bounding box center [761, 412] width 1150 height 656
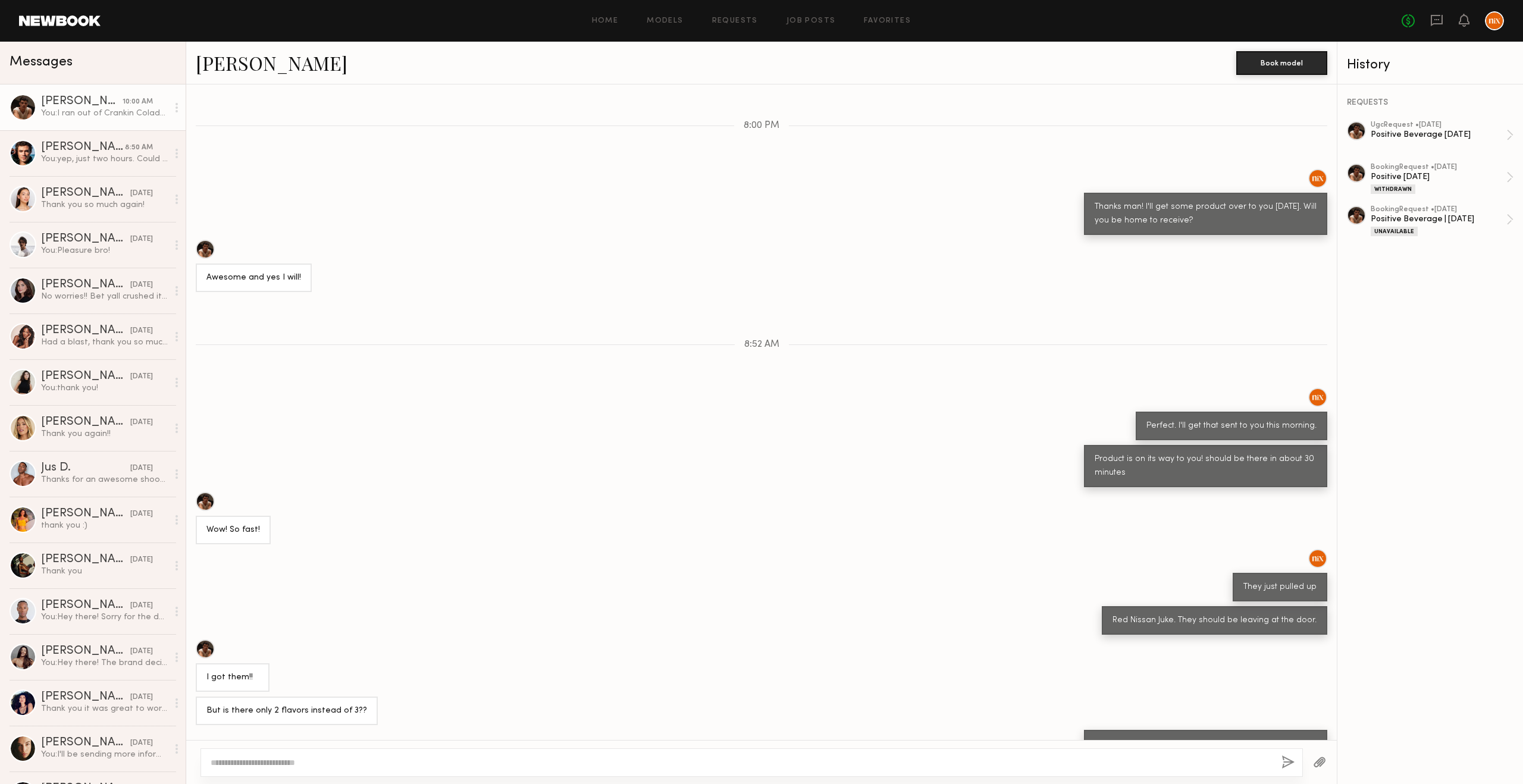
scroll to position [961, 0]
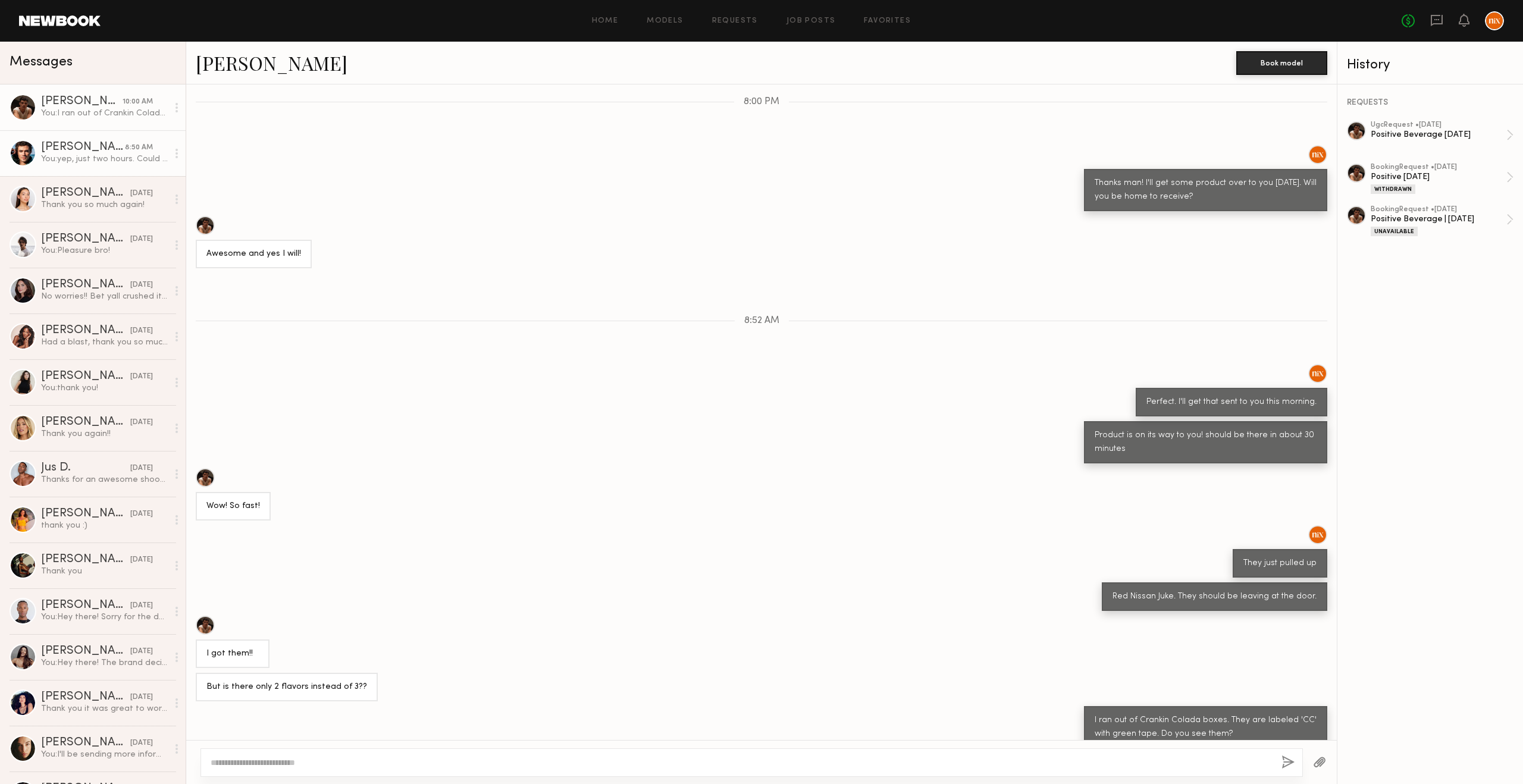
click at [86, 147] on div "[PERSON_NAME]" at bounding box center [83, 147] width 84 height 12
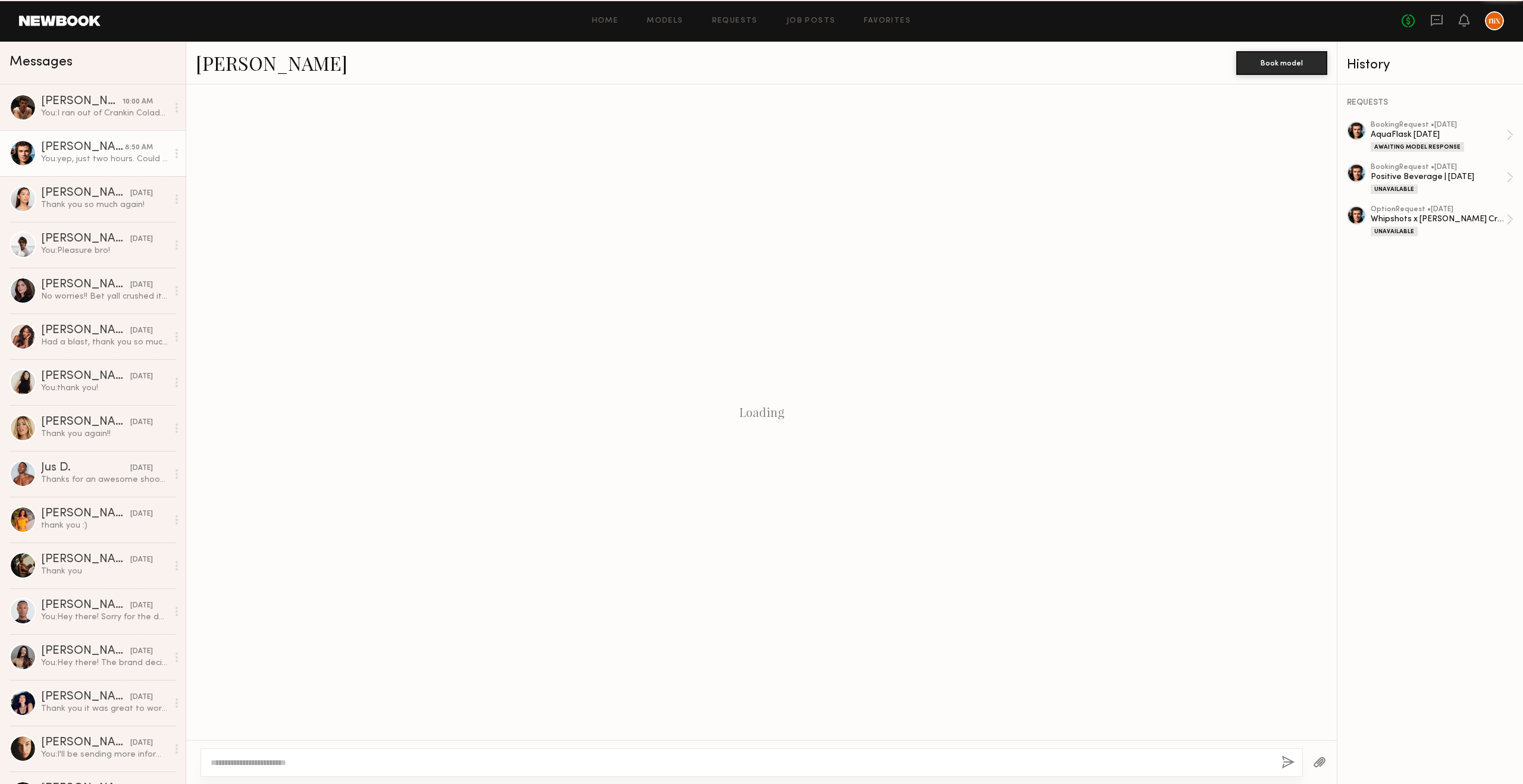
scroll to position [315, 0]
